Goal: Task Accomplishment & Management: Manage account settings

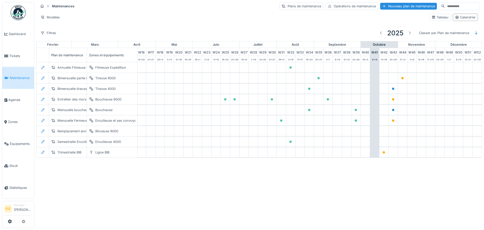
scroll to position [0, 165]
drag, startPoint x: 336, startPoint y: 161, endPoint x: 338, endPoint y: 161, distance: 2.6
click at [337, 158] on div "janvier février mars avril mai juin juillet août septembre octobre novembre déc…" at bounding box center [259, 99] width 446 height 117
click at [15, 34] on span "Dashboard" at bounding box center [20, 34] width 23 height 5
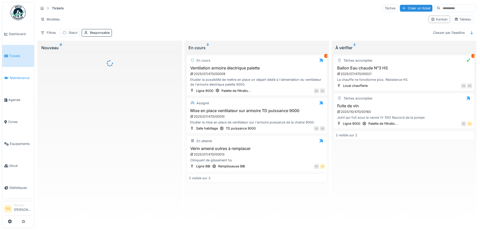
click at [13, 76] on span "Maintenance" at bounding box center [21, 77] width 22 height 5
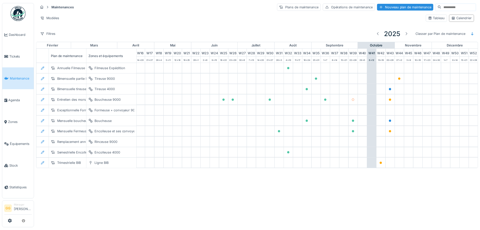
scroll to position [0, 165]
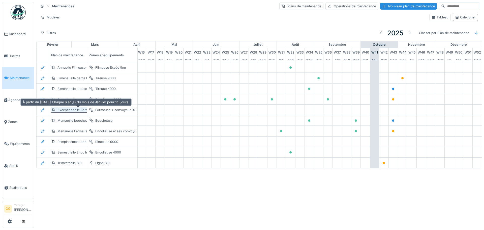
click at [79, 109] on div "Exceptionnelle Formeuse 9000" at bounding box center [81, 109] width 47 height 5
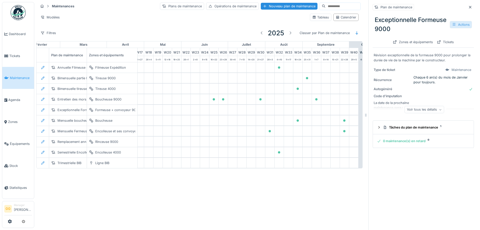
click at [452, 26] on icon at bounding box center [454, 24] width 4 height 3
click at [437, 33] on div "Modifier" at bounding box center [436, 36] width 45 height 8
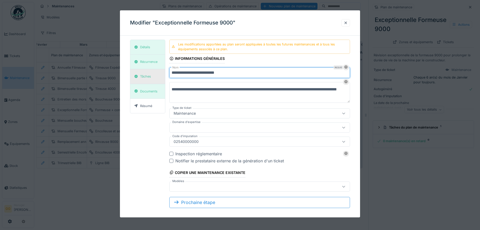
drag, startPoint x: 201, startPoint y: 73, endPoint x: 150, endPoint y: 73, distance: 50.7
click at [150, 73] on div "**********" at bounding box center [240, 126] width 220 height 172
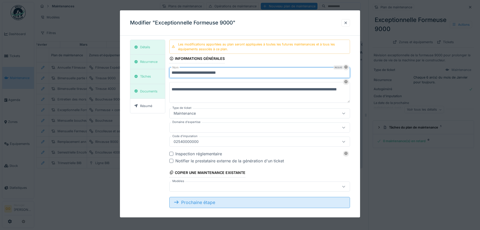
type input "**********"
click at [222, 204] on div "Prochaine étape" at bounding box center [259, 202] width 181 height 11
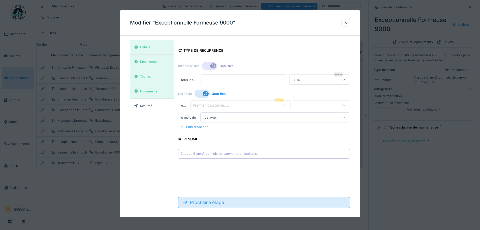
click at [216, 202] on div "Prochaine étape" at bounding box center [264, 202] width 172 height 11
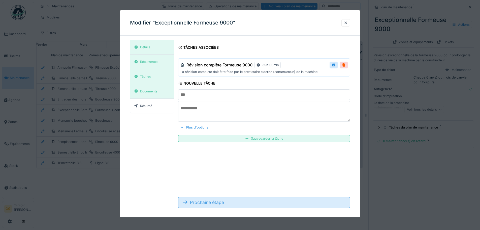
click at [216, 202] on div "Prochaine étape" at bounding box center [264, 202] width 172 height 11
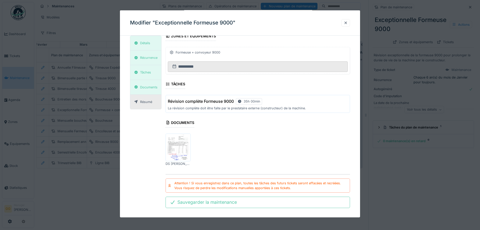
scroll to position [93, 0]
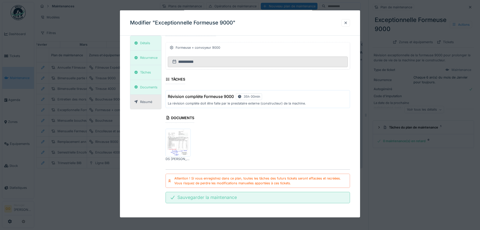
click at [223, 199] on div "Sauvegarder la maintenance" at bounding box center [258, 197] width 185 height 11
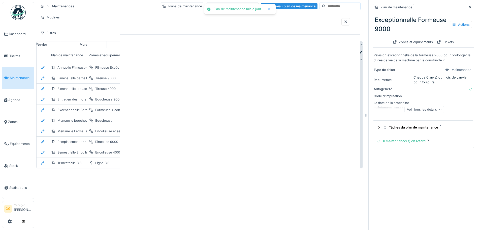
scroll to position [0, 0]
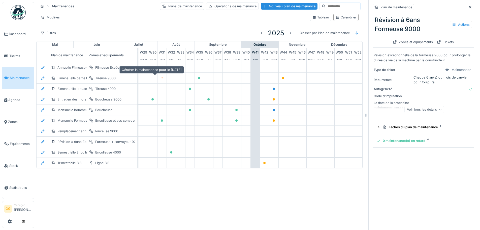
scroll to position [0, 284]
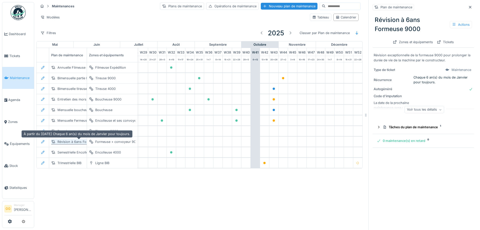
click at [76, 139] on div "Révision à 6ans Formeuse 9000" at bounding box center [82, 141] width 49 height 5
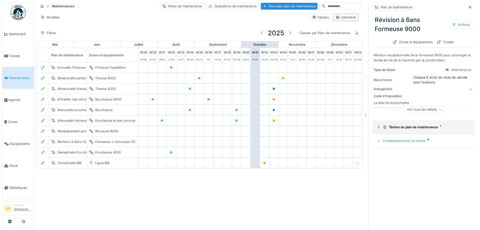
click at [377, 125] on icon at bounding box center [379, 126] width 4 height 3
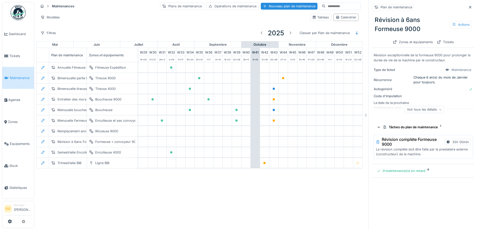
click at [416, 141] on h3 "Révision complète Formeuse 9000" at bounding box center [412, 142] width 61 height 10
click at [453, 23] on icon at bounding box center [454, 24] width 3 height 3
click at [419, 34] on div at bounding box center [417, 36] width 5 height 4
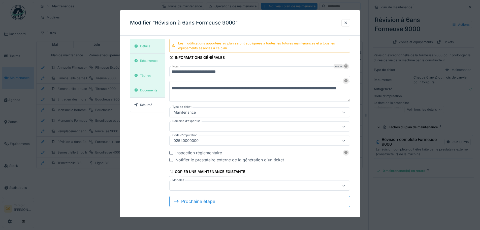
scroll to position [0, 0]
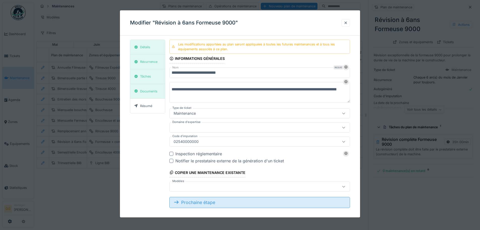
click at [229, 204] on div "Prochaine étape" at bounding box center [259, 202] width 181 height 11
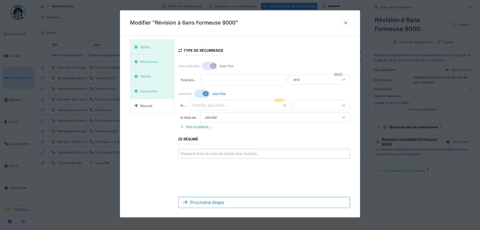
click at [220, 115] on div "Janvier" at bounding box center [266, 117] width 127 height 6
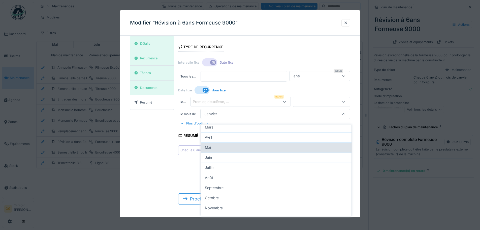
scroll to position [25, 0]
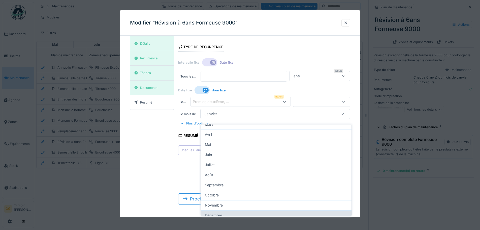
click at [220, 212] on span "Décembre" at bounding box center [213, 215] width 17 height 6
type input "**"
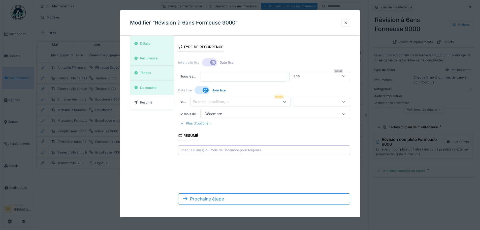
click at [200, 123] on div "Plus d'options..." at bounding box center [195, 123] width 35 height 7
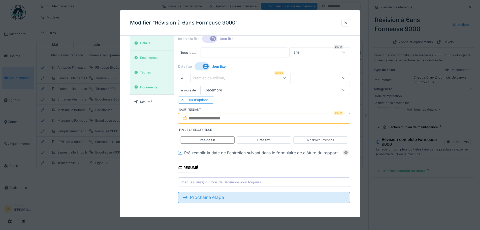
click at [203, 201] on div "Prochaine étape" at bounding box center [264, 197] width 172 height 11
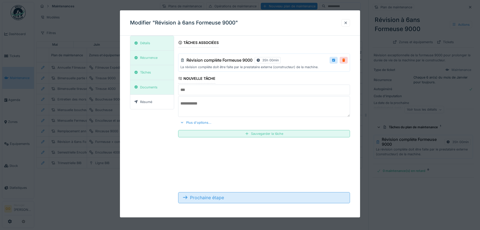
scroll to position [5, 0]
click at [234, 199] on div "Prochaine étape" at bounding box center [264, 197] width 172 height 11
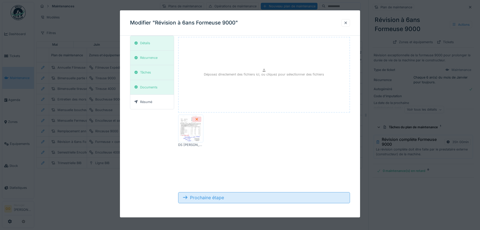
click at [234, 200] on div "Prochaine étape" at bounding box center [264, 197] width 172 height 11
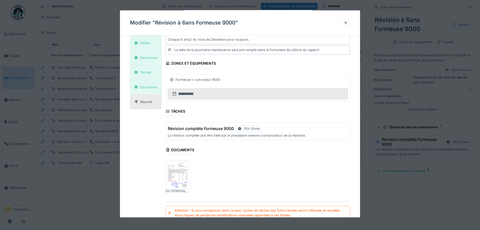
scroll to position [93, 0]
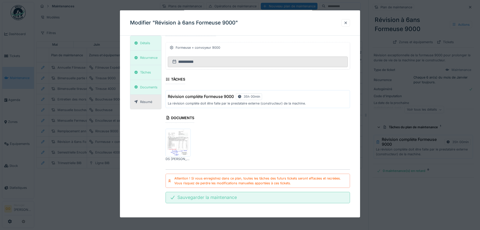
click at [218, 200] on div "Sauvegarder la maintenance" at bounding box center [258, 197] width 185 height 11
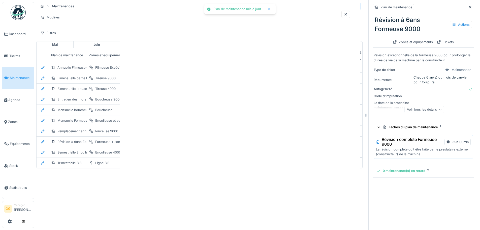
scroll to position [0, 0]
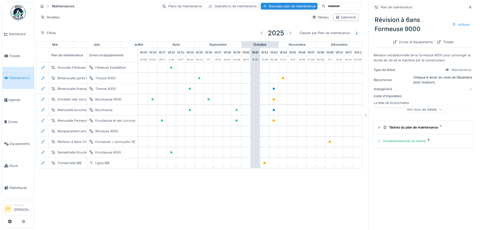
scroll to position [0, 284]
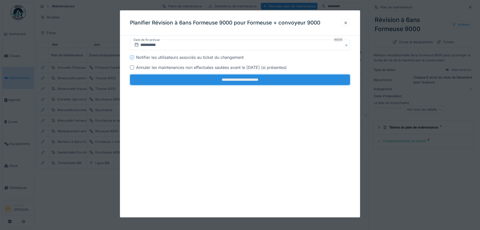
click at [216, 80] on input "**********" at bounding box center [240, 79] width 220 height 11
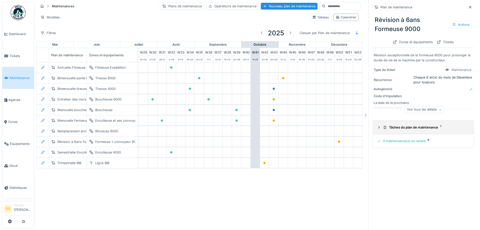
click at [377, 126] on icon at bounding box center [379, 127] width 4 height 3
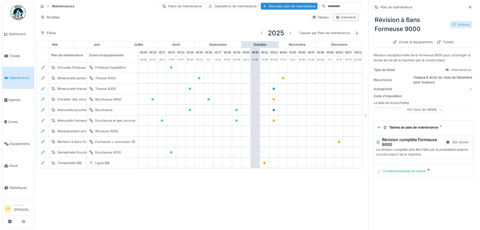
click at [452, 23] on icon at bounding box center [454, 24] width 4 height 3
click at [433, 32] on div "Modifier" at bounding box center [436, 36] width 45 height 8
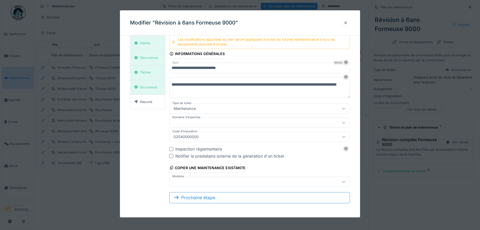
scroll to position [0, 0]
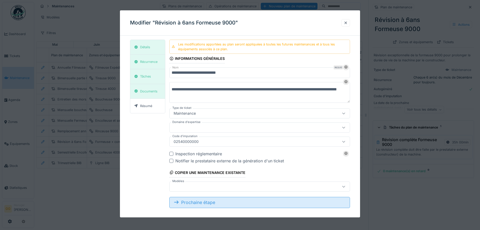
click at [217, 200] on div "Prochaine étape" at bounding box center [259, 202] width 181 height 11
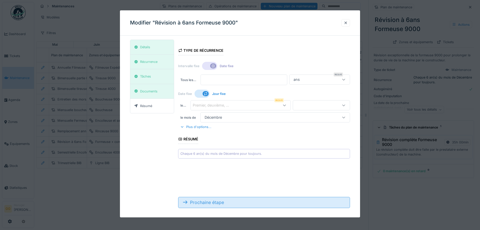
click at [220, 198] on div "Prochaine étape" at bounding box center [264, 202] width 172 height 11
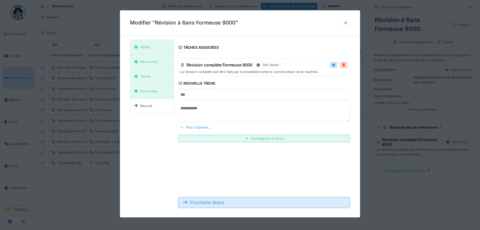
click at [213, 199] on div "Prochaine étape" at bounding box center [264, 202] width 172 height 11
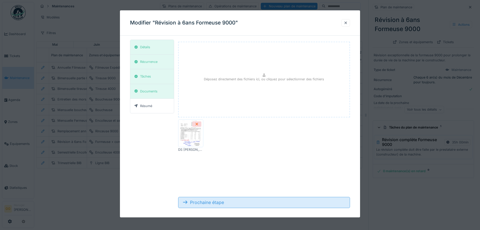
click at [224, 201] on div "Prochaine étape" at bounding box center [264, 202] width 172 height 11
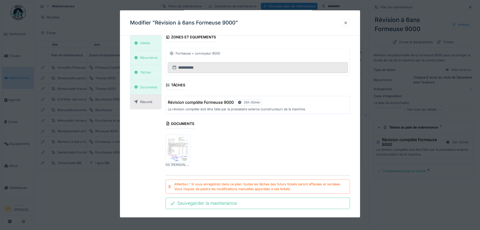
scroll to position [93, 0]
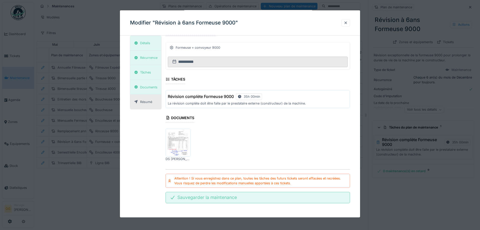
click at [219, 196] on div "Sauvegarder la maintenance" at bounding box center [258, 197] width 185 height 11
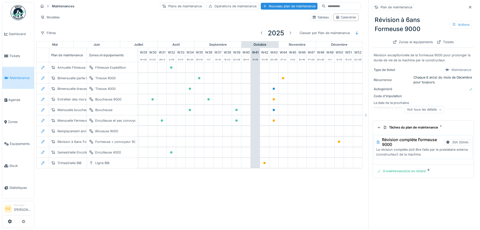
scroll to position [0, 0]
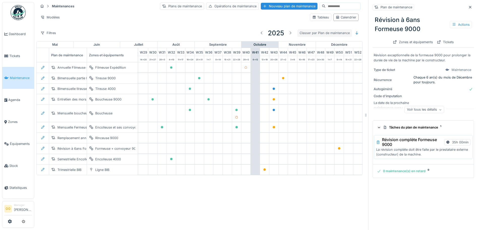
click at [302, 32] on div "Classer par Plan de maintenance" at bounding box center [325, 32] width 55 height 7
click at [289, 33] on div at bounding box center [291, 33] width 4 height 5
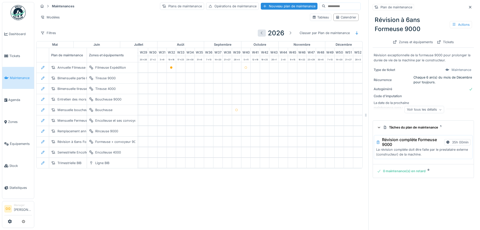
click at [260, 33] on div at bounding box center [262, 33] width 4 height 5
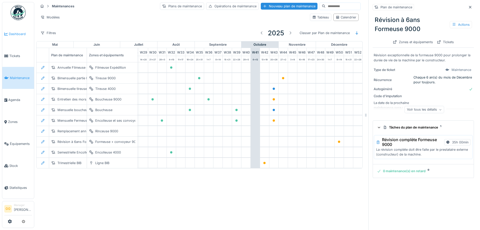
click at [15, 32] on span "Dashboard" at bounding box center [20, 34] width 23 height 5
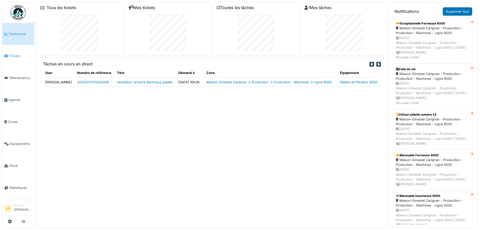
click at [21, 57] on span "Tickets" at bounding box center [20, 55] width 23 height 5
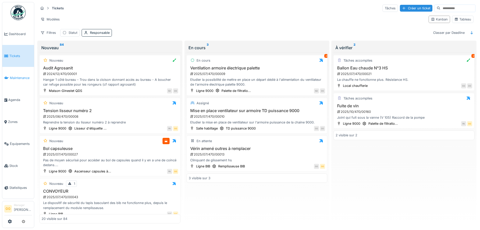
click at [25, 81] on link "Maintenance" at bounding box center [18, 78] width 32 height 22
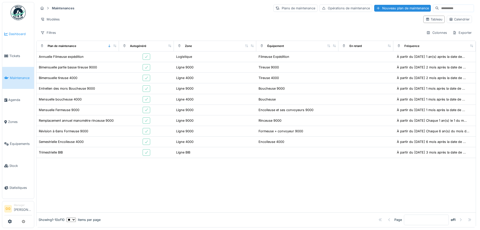
click at [19, 32] on span "Dashboard" at bounding box center [20, 34] width 23 height 5
